Goal: Information Seeking & Learning: Learn about a topic

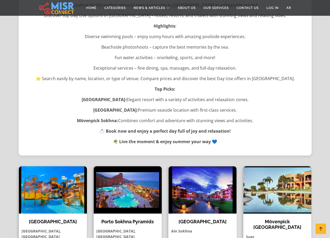
scroll to position [158, 0]
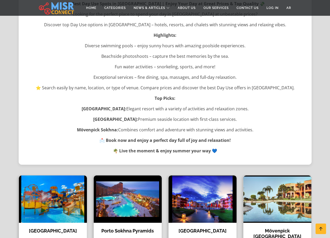
click at [130, 141] on strong "📩 Book now and enjoy a perfect day full of joy and relaxation!" at bounding box center [165, 140] width 131 height 6
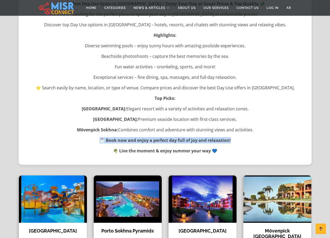
click at [130, 141] on strong "📩 Book now and enjoy a perfect day full of joy and relaxation!" at bounding box center [165, 140] width 131 height 6
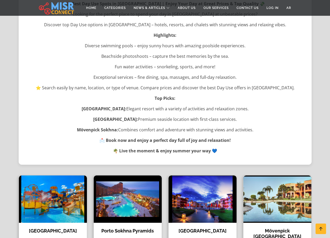
drag, startPoint x: 130, startPoint y: 141, endPoint x: 126, endPoint y: 150, distance: 10.5
click at [126, 150] on strong "🌴 Live the moment & enjoy summer your way 💙" at bounding box center [165, 151] width 104 height 6
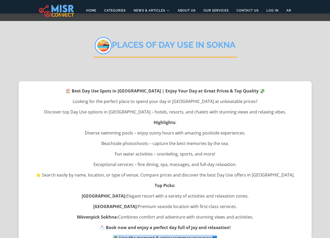
scroll to position [0, 0]
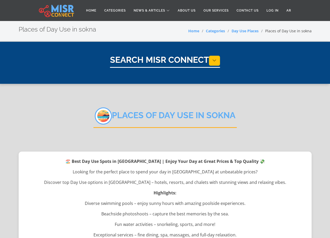
click at [101, 162] on strong "🏖️ Best Day Use Spots in [GEOGRAPHIC_DATA] | Enjoy Your Day at Great Prices & T…" at bounding box center [165, 161] width 200 height 6
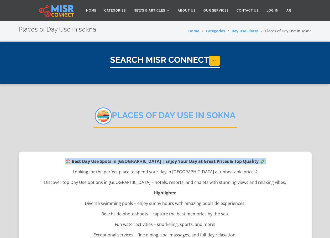
click at [101, 162] on strong "🏖️ Best Day Use Spots in [GEOGRAPHIC_DATA] | Enjoy Your Day at Great Prices & T…" at bounding box center [165, 161] width 200 height 6
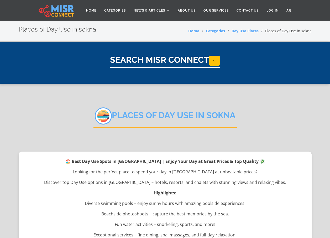
drag, startPoint x: 101, startPoint y: 162, endPoint x: 97, endPoint y: 180, distance: 18.8
click at [97, 180] on p "Discover top Day Use options in [GEOGRAPHIC_DATA] – hotels, resorts, and chalet…" at bounding box center [165, 182] width 280 height 6
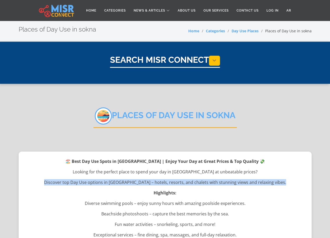
click at [97, 180] on p "Discover top Day Use options in [GEOGRAPHIC_DATA] – hotels, resorts, and chalet…" at bounding box center [165, 182] width 280 height 6
drag, startPoint x: 97, startPoint y: 180, endPoint x: 100, endPoint y: 194, distance: 14.0
click at [100, 194] on p "Highlights:" at bounding box center [165, 193] width 280 height 6
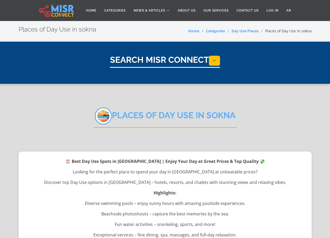
select select "**********"
click at [104, 205] on p "Diverse swimming pools – enjoy sunny hours with amazing poolside experiences." at bounding box center [165, 203] width 280 height 6
